Goal: Task Accomplishment & Management: Manage account settings

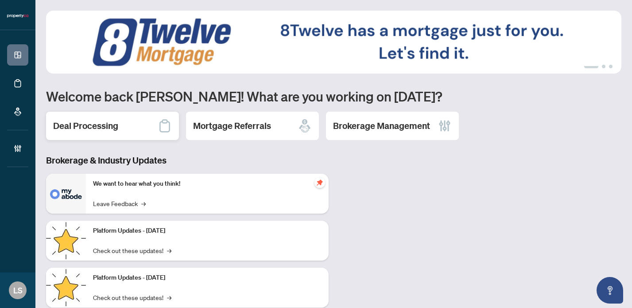
click at [111, 119] on div "Deal Processing" at bounding box center [112, 126] width 133 height 28
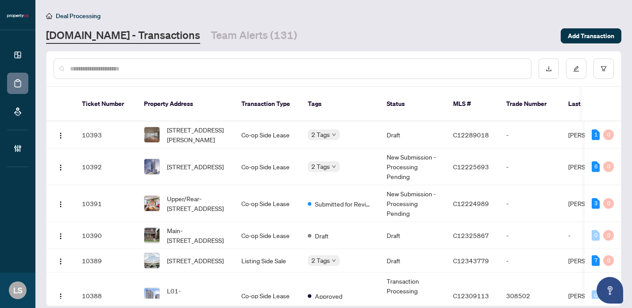
click at [147, 69] on input "text" at bounding box center [297, 69] width 454 height 10
paste input "******"
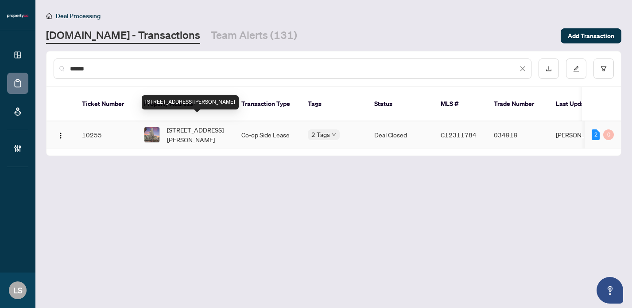
type input "******"
click at [213, 129] on span "[STREET_ADDRESS][PERSON_NAME]" at bounding box center [197, 134] width 60 height 19
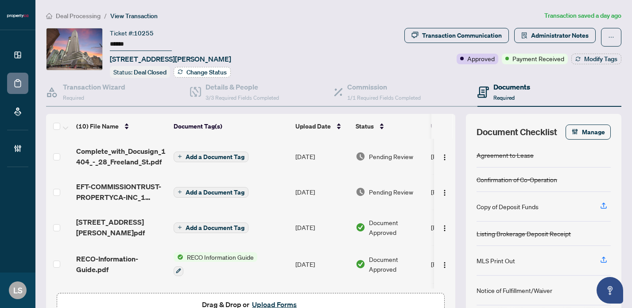
click at [192, 73] on span "Change Status" at bounding box center [207, 72] width 40 height 6
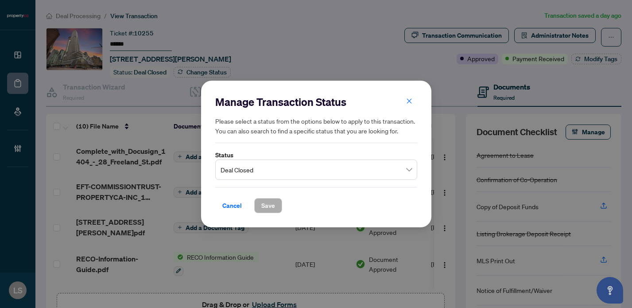
click at [255, 174] on span "Deal Closed" at bounding box center [316, 169] width 191 height 17
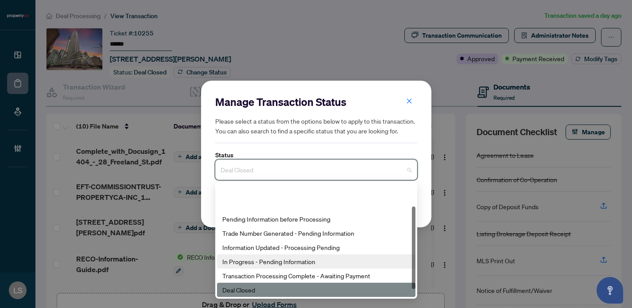
scroll to position [43, 0]
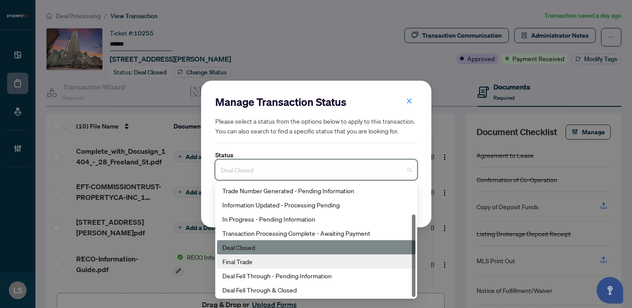
click at [266, 265] on div "Final Trade" at bounding box center [316, 262] width 188 height 10
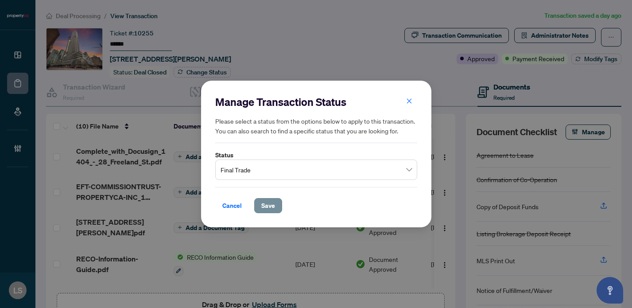
click at [265, 208] on span "Save" at bounding box center [268, 206] width 14 height 14
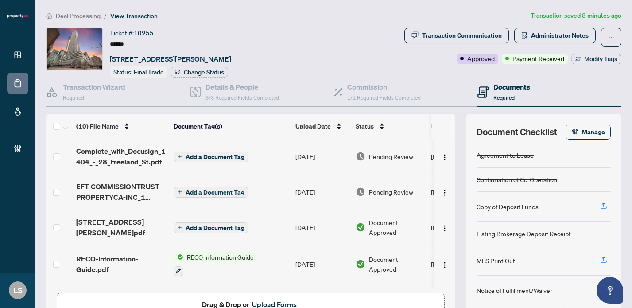
click at [77, 22] on div "Deal Processing / View Transaction Transaction saved 8 minutes ago Ticket #: 10…" at bounding box center [334, 182] width 583 height 343
click at [74, 17] on span "Deal Processing" at bounding box center [78, 16] width 45 height 8
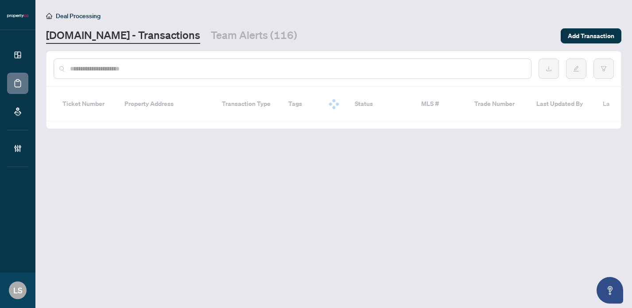
click at [187, 73] on input "text" at bounding box center [297, 69] width 454 height 10
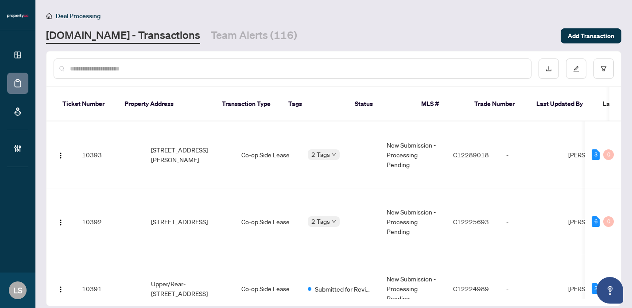
paste input "*"
type input "*"
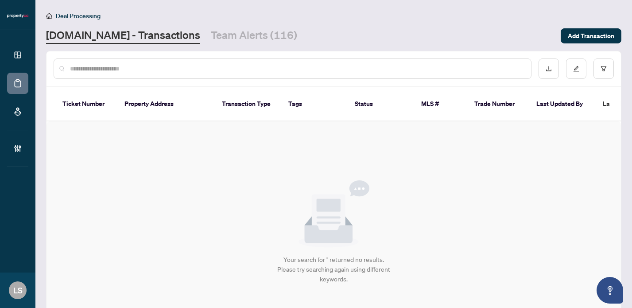
paste input "*"
type input "*"
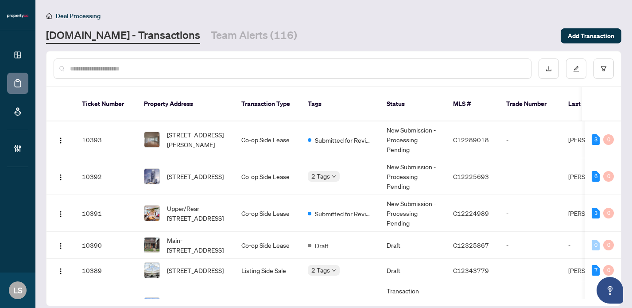
paste input "******"
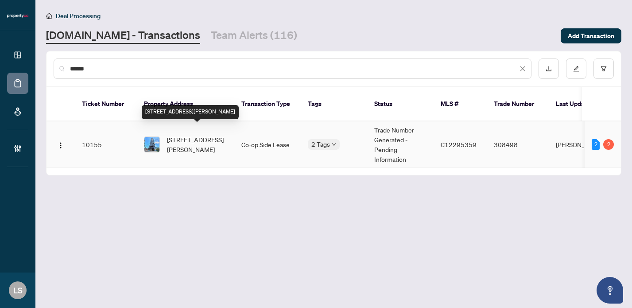
type input "******"
click at [190, 135] on span "[STREET_ADDRESS][PERSON_NAME]" at bounding box center [197, 144] width 60 height 19
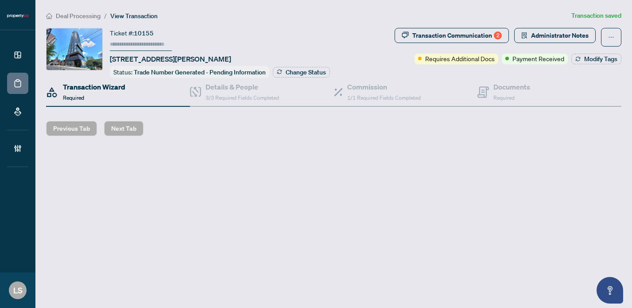
type input "******"
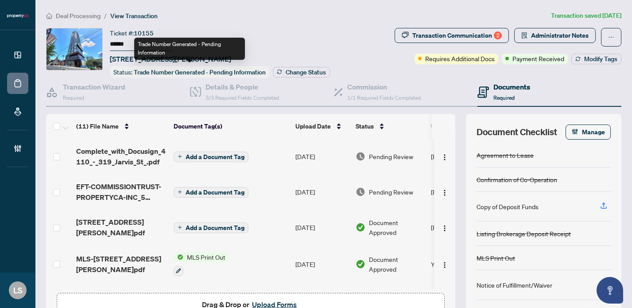
click at [164, 70] on span "Trade Number Generated - Pending Information" at bounding box center [200, 72] width 132 height 8
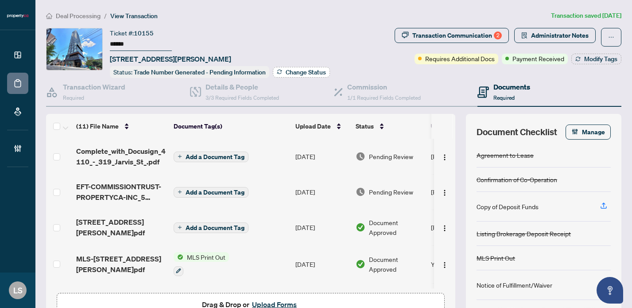
click at [296, 71] on span "Change Status" at bounding box center [306, 72] width 40 height 6
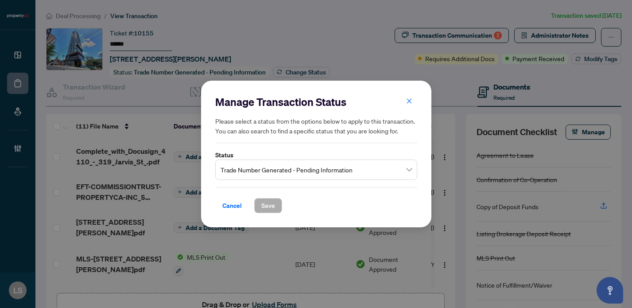
click at [245, 177] on span "Trade Number Generated - Pending Information" at bounding box center [316, 169] width 191 height 17
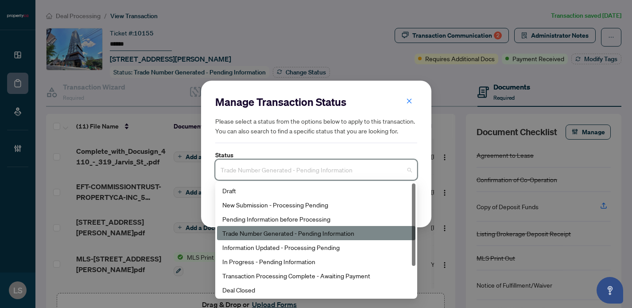
scroll to position [43, 0]
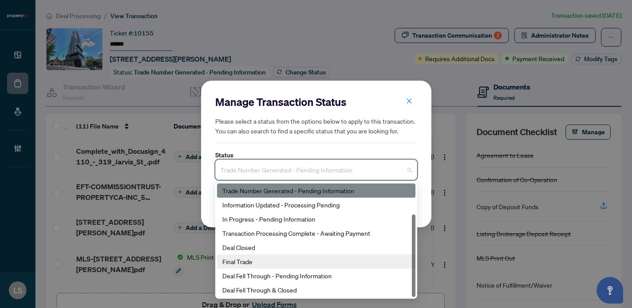
click at [256, 265] on div "Final Trade" at bounding box center [316, 262] width 188 height 10
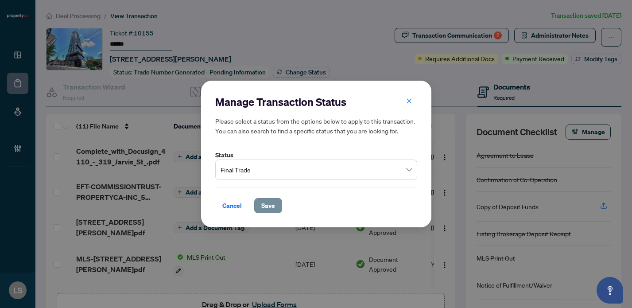
click at [265, 204] on span "Save" at bounding box center [268, 206] width 14 height 14
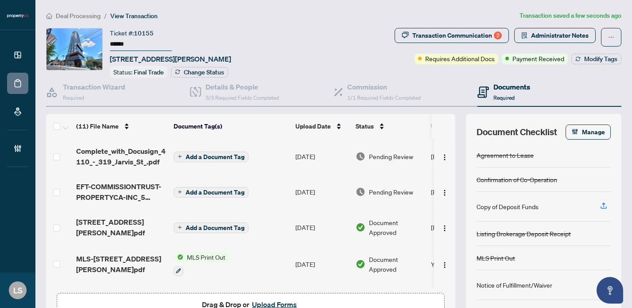
click at [84, 12] on span "Deal Processing" at bounding box center [78, 16] width 45 height 8
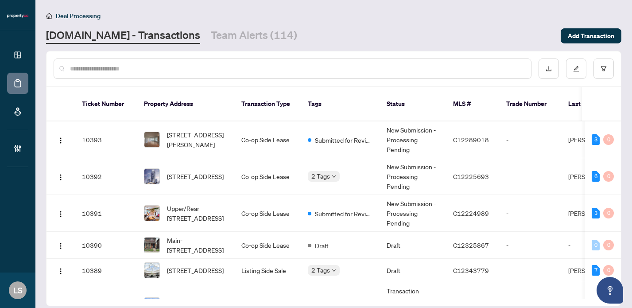
click at [142, 62] on div at bounding box center [293, 68] width 478 height 20
click at [119, 72] on input "text" at bounding box center [297, 69] width 454 height 10
paste input "******"
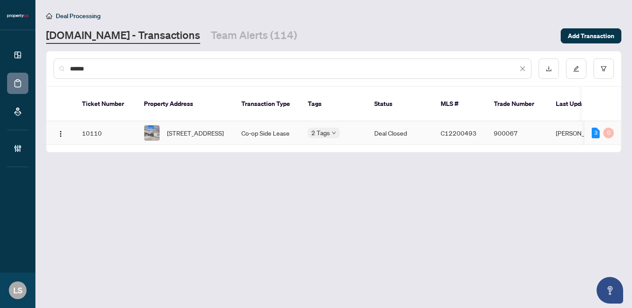
type input "******"
click at [209, 128] on span "[STREET_ADDRESS]" at bounding box center [195, 133] width 57 height 10
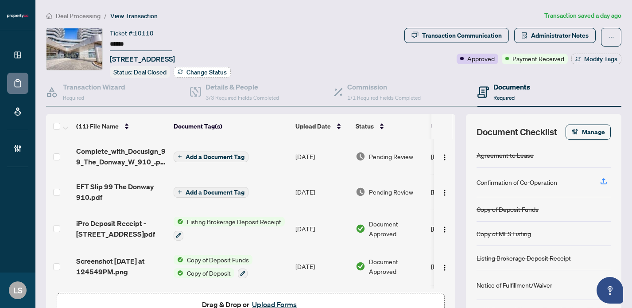
click at [214, 70] on span "Change Status" at bounding box center [207, 72] width 40 height 6
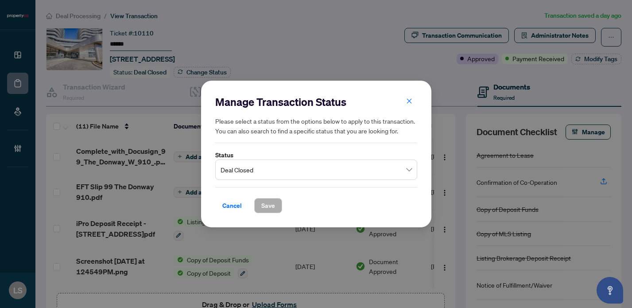
click at [240, 162] on span "Deal Closed" at bounding box center [316, 169] width 191 height 17
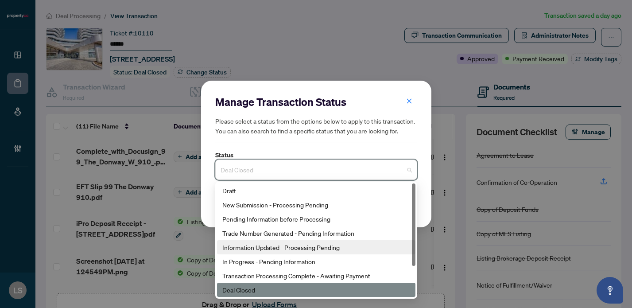
scroll to position [43, 0]
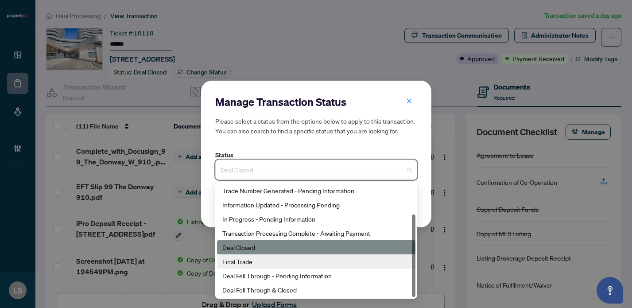
click at [252, 265] on div "Final Trade" at bounding box center [316, 262] width 188 height 10
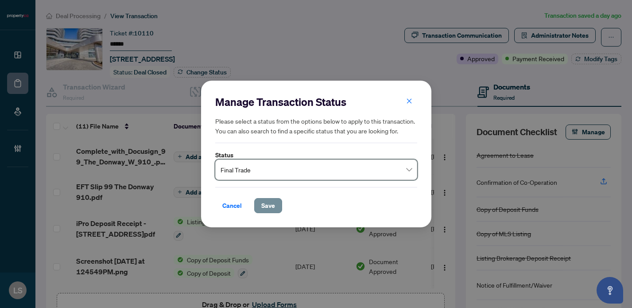
click at [267, 208] on span "Save" at bounding box center [268, 206] width 14 height 14
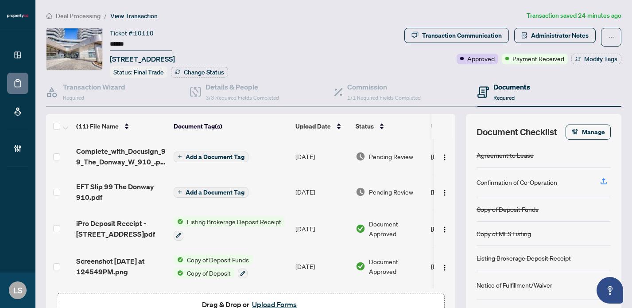
click at [96, 15] on span "Deal Processing" at bounding box center [78, 16] width 45 height 8
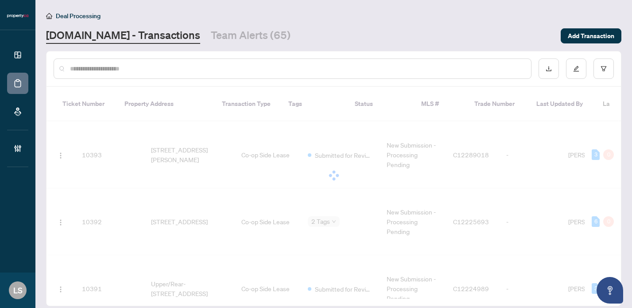
click at [125, 71] on input "text" at bounding box center [297, 69] width 454 height 10
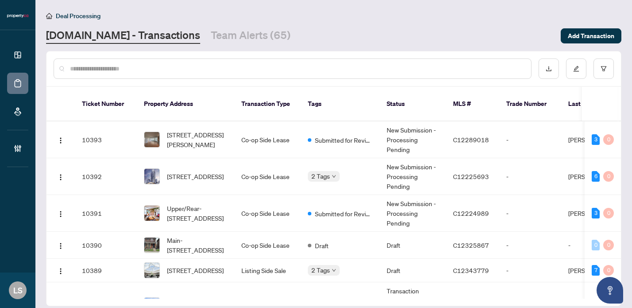
paste input "******"
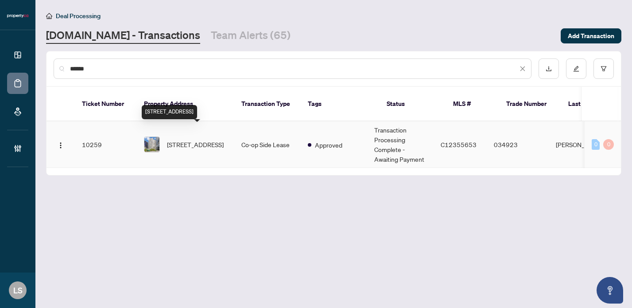
type input "******"
click at [202, 140] on span "[STREET_ADDRESS]" at bounding box center [195, 145] width 57 height 10
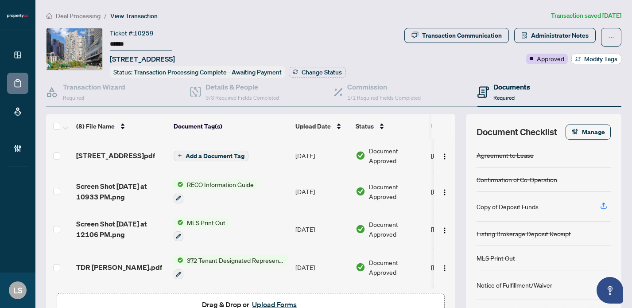
click at [600, 60] on span "Modify Tags" at bounding box center [601, 59] width 33 height 6
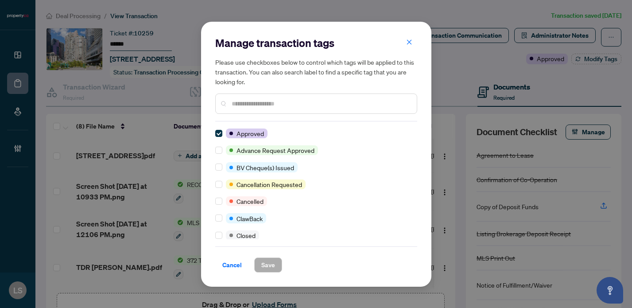
click at [305, 101] on input "text" at bounding box center [321, 104] width 178 height 10
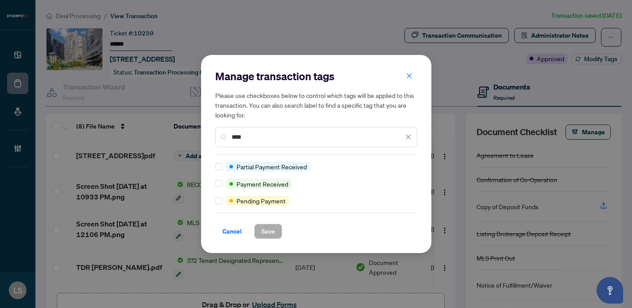
type input "***"
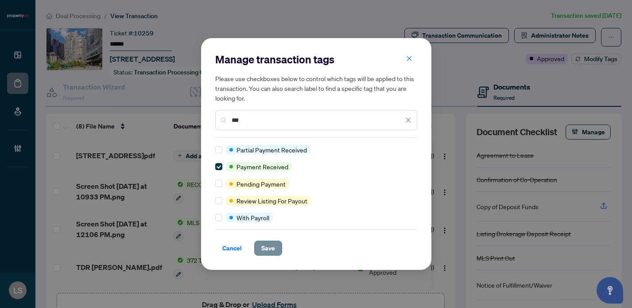
click at [264, 247] on span "Save" at bounding box center [268, 248] width 14 height 14
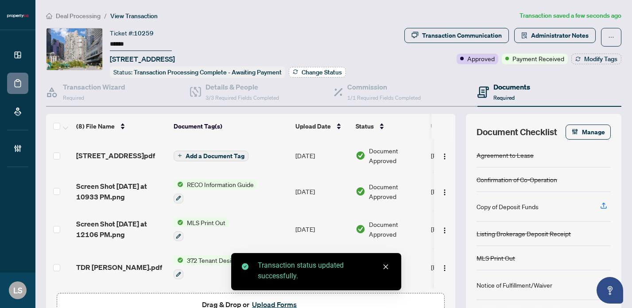
click at [308, 72] on span "Change Status" at bounding box center [322, 72] width 40 height 6
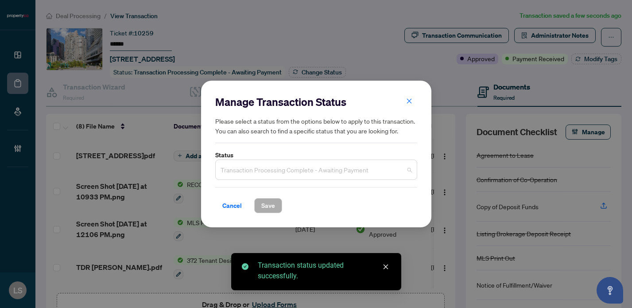
click at [238, 170] on span "Transaction Processing Complete - Awaiting Payment" at bounding box center [316, 169] width 191 height 17
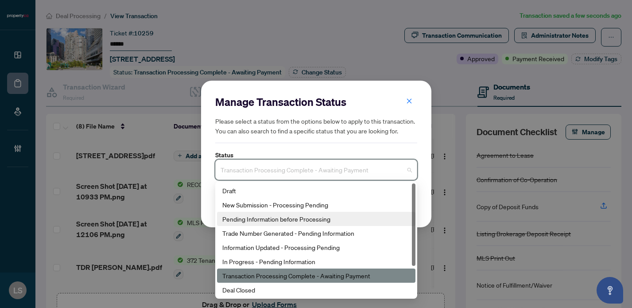
scroll to position [43, 0]
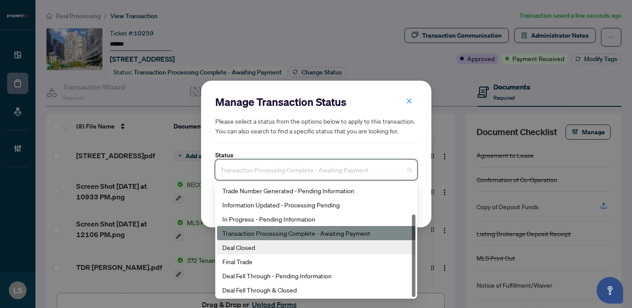
click at [247, 247] on div "Deal Closed" at bounding box center [316, 247] width 188 height 10
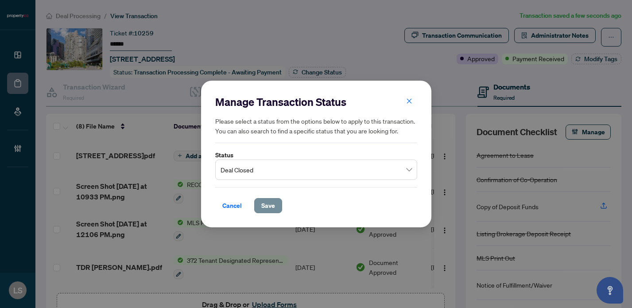
click at [267, 208] on span "Save" at bounding box center [268, 206] width 14 height 14
